Goal: Task Accomplishment & Management: Manage account settings

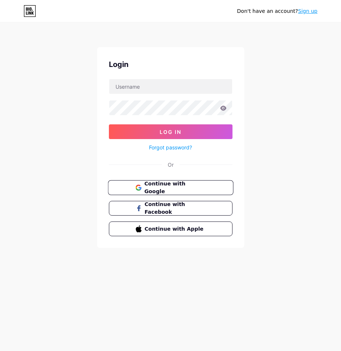
click at [180, 189] on span "Continue with Google" at bounding box center [174, 188] width 61 height 16
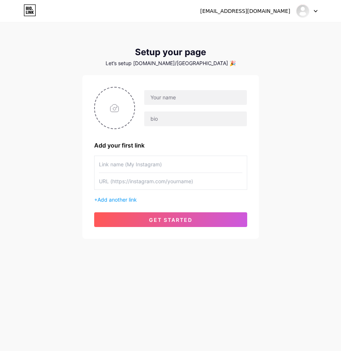
click at [156, 166] on input "text" at bounding box center [171, 164] width 144 height 17
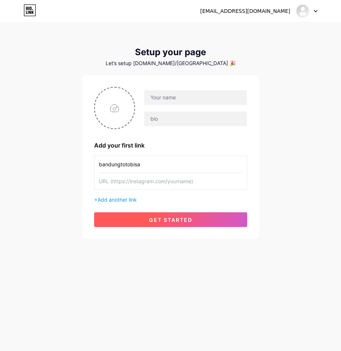
type input "bandungtotobisa"
click at [175, 221] on span "get started" at bounding box center [170, 220] width 43 height 6
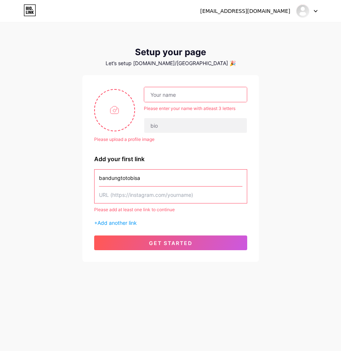
click at [174, 96] on input "text" at bounding box center [195, 94] width 102 height 15
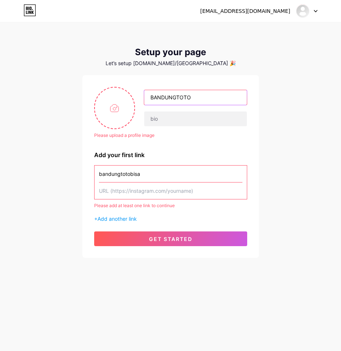
type input "BANDUNGTOTO"
drag, startPoint x: 192, startPoint y: 142, endPoint x: 174, endPoint y: 134, distance: 19.6
click at [191, 141] on div "Please upload a profile image BANDUNGTOTO Please upload a profile image Add you…" at bounding box center [170, 166] width 153 height 159
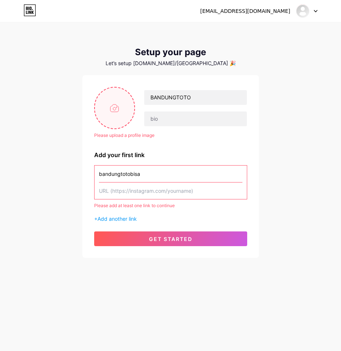
click at [112, 115] on input "file" at bounding box center [115, 108] width 40 height 41
type input "C:\fakepath\pngtree-fire-logo-vector-background-logo-red-vector-png-image_38621…"
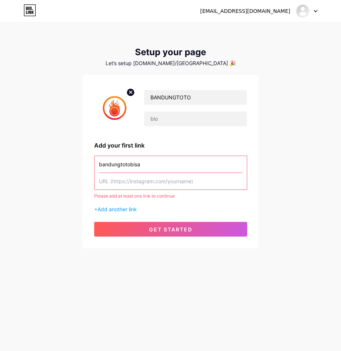
click at [138, 183] on input "text" at bounding box center [171, 181] width 144 height 17
paste input "https://heylink.me/bandungtotobisa/"
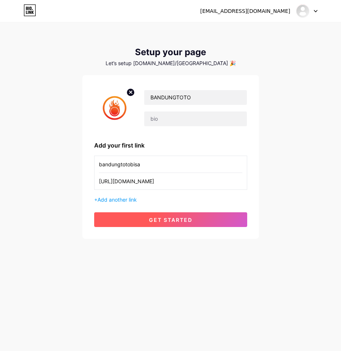
type input "https://heylink.me/bandungtotobisa/"
click at [172, 221] on span "get started" at bounding box center [170, 220] width 43 height 6
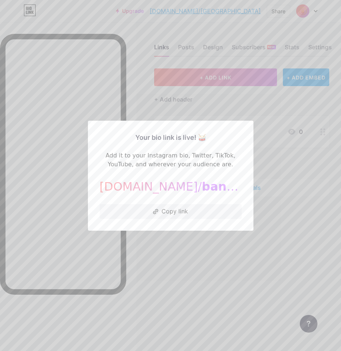
click at [193, 256] on div at bounding box center [170, 175] width 341 height 351
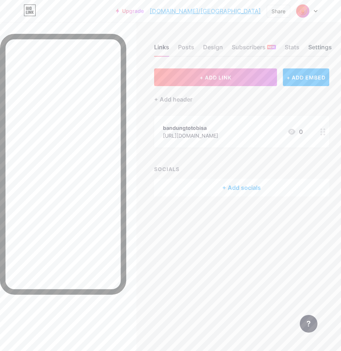
click at [317, 47] on div "Settings" at bounding box center [321, 49] width 24 height 13
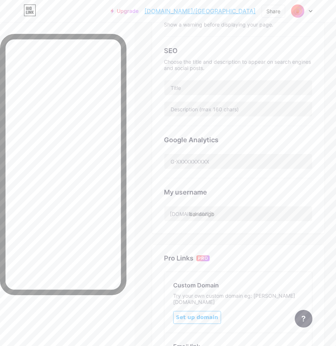
scroll to position [184, 0]
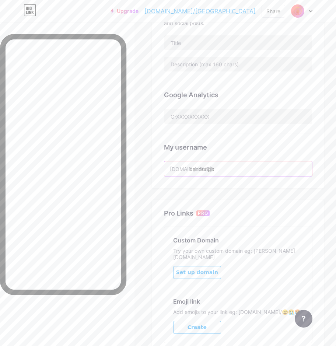
click at [233, 169] on input "bandungb" at bounding box center [238, 168] width 148 height 15
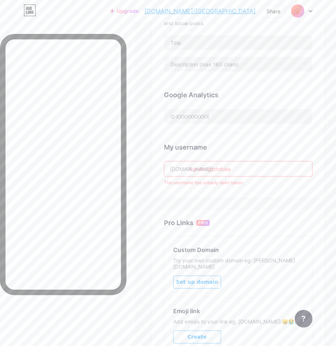
click at [247, 169] on input "bandungtotobisa" at bounding box center [238, 168] width 148 height 15
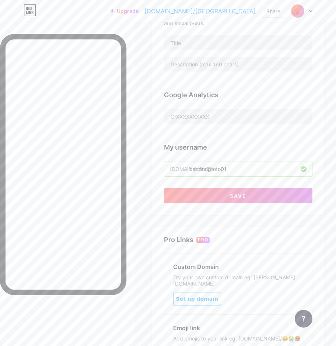
click at [242, 168] on input "bandungtoto01" at bounding box center [238, 168] width 148 height 15
type input "bandungtoto01"
click at [244, 198] on button "Save" at bounding box center [238, 195] width 148 height 15
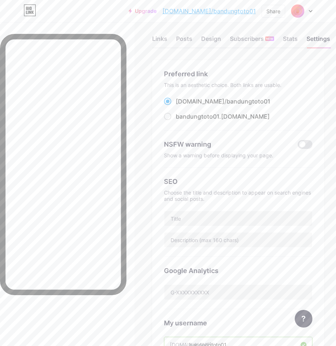
scroll to position [0, 0]
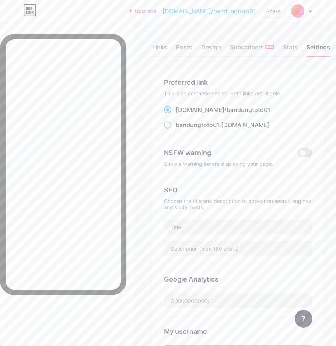
click at [171, 125] on span at bounding box center [167, 124] width 7 height 7
click at [176, 129] on input "bandungtoto01 .bio.link" at bounding box center [178, 131] width 5 height 5
radio input "true"
click at [259, 125] on div "bandungtoto01 .bio.link" at bounding box center [238, 124] width 148 height 9
click at [167, 49] on div "Links" at bounding box center [159, 49] width 15 height 13
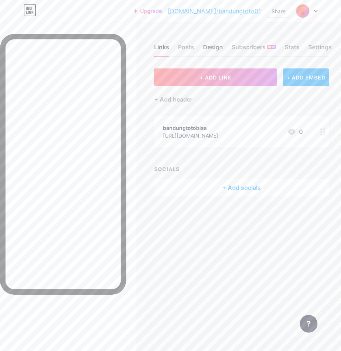
click at [214, 47] on div "Design" at bounding box center [213, 49] width 20 height 13
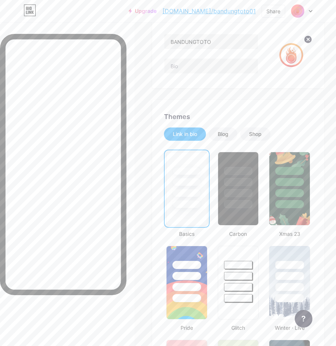
scroll to position [44, 0]
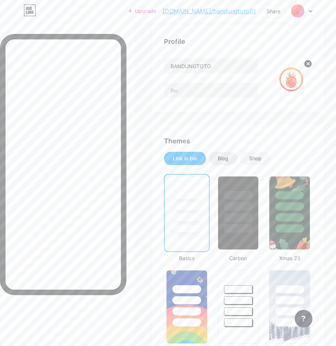
click at [234, 159] on div "Blog" at bounding box center [223, 158] width 28 height 13
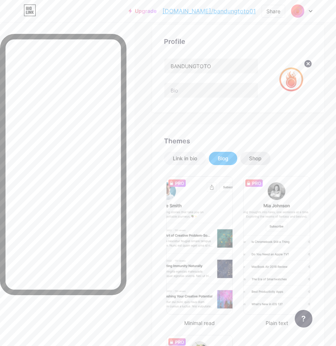
click at [254, 159] on div "Shop" at bounding box center [255, 158] width 13 height 7
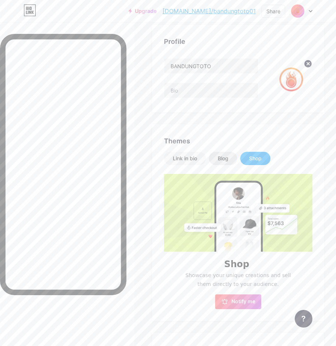
click at [217, 155] on div "Blog" at bounding box center [223, 158] width 28 height 13
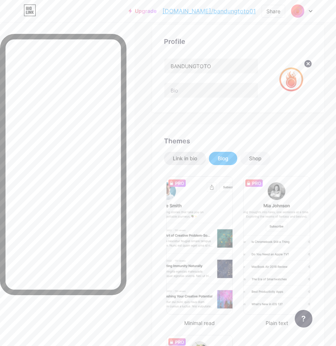
click at [187, 160] on div "Link in bio" at bounding box center [185, 158] width 24 height 7
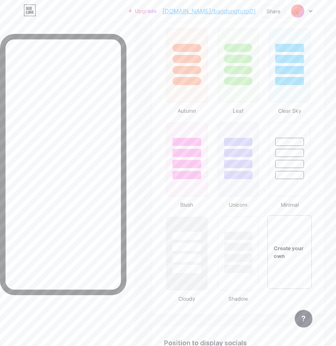
scroll to position [707, 0]
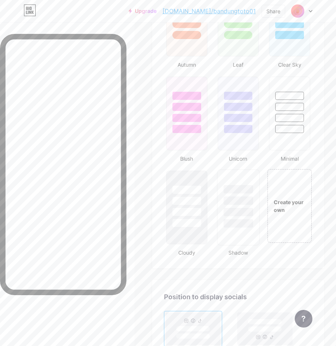
click at [245, 223] on div at bounding box center [237, 223] width 29 height 8
click at [196, 213] on div at bounding box center [186, 212] width 29 height 8
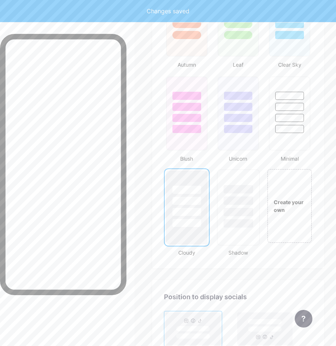
click at [242, 211] on div at bounding box center [237, 212] width 29 height 8
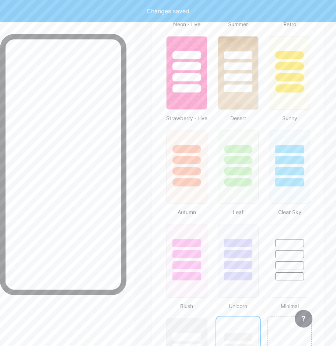
scroll to position [375, 0]
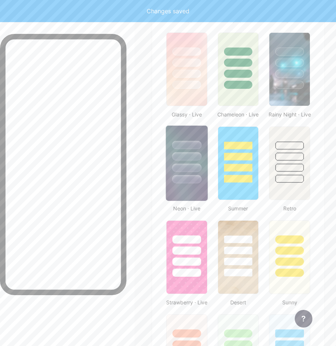
click at [198, 160] on div at bounding box center [186, 156] width 29 height 8
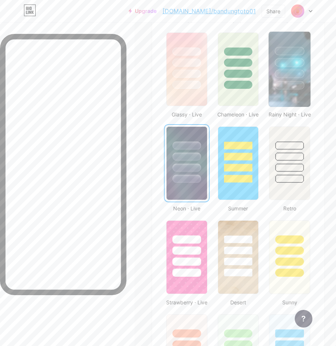
click at [295, 92] on img at bounding box center [290, 69] width 42 height 75
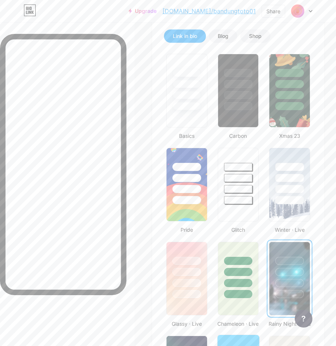
scroll to position [44, 0]
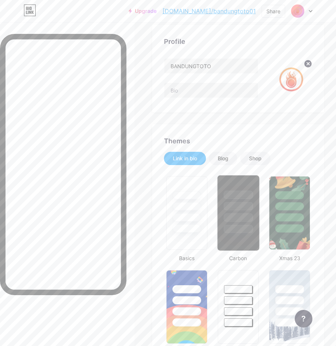
click at [247, 180] on div at bounding box center [238, 204] width 42 height 58
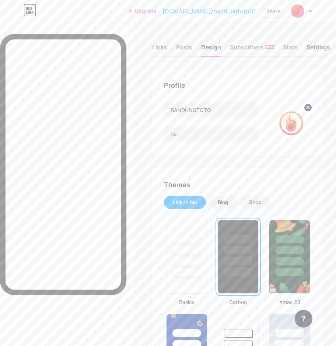
click at [313, 47] on div "Settings" at bounding box center [318, 49] width 24 height 13
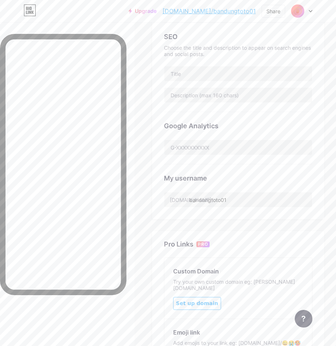
scroll to position [110, 0]
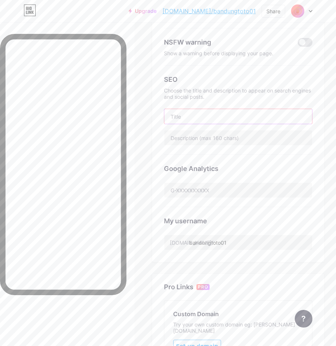
click at [209, 116] on input "text" at bounding box center [238, 116] width 148 height 15
